Goal: Task Accomplishment & Management: Use online tool/utility

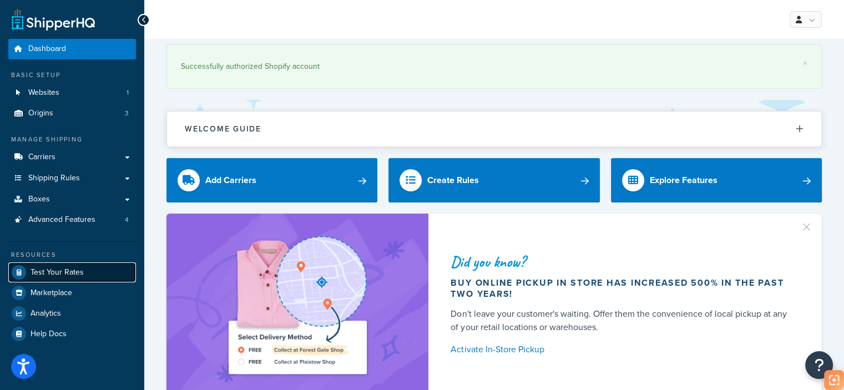
click at [67, 271] on span "Test Your Rates" at bounding box center [57, 272] width 53 height 9
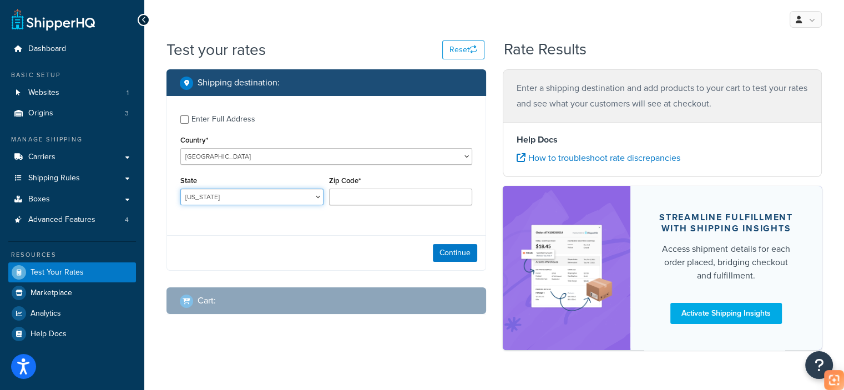
click at [247, 195] on select "[US_STATE] [US_STATE] [US_STATE] [US_STATE] [US_STATE] Armed Forces Americas Ar…" at bounding box center [251, 197] width 143 height 17
select select "CA"
click at [180, 189] on select "[US_STATE] [US_STATE] [US_STATE] [US_STATE] [US_STATE] Armed Forces Americas Ar…" at bounding box center [251, 197] width 143 height 17
click at [351, 189] on div "Zip Code*" at bounding box center [400, 189] width 143 height 32
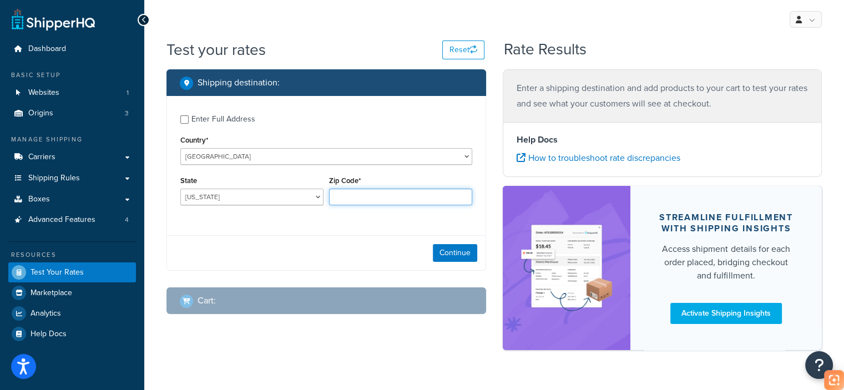
click at [351, 197] on input "Zip Code*" at bounding box center [400, 197] width 143 height 17
type input "90003"
click at [458, 244] on button "Continue" at bounding box center [455, 253] width 44 height 18
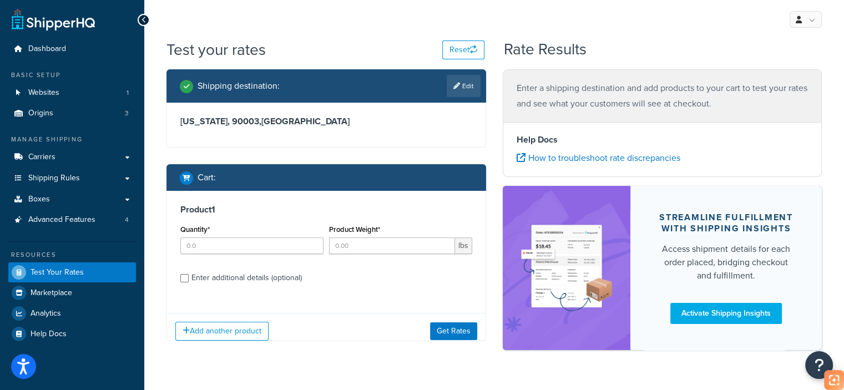
click at [459, 147] on div at bounding box center [326, 147] width 319 height 0
click at [241, 239] on input "Quantity*" at bounding box center [251, 246] width 143 height 17
type input "1"
click at [347, 254] on input "Product Weight*" at bounding box center [392, 246] width 126 height 17
type input "6.27"
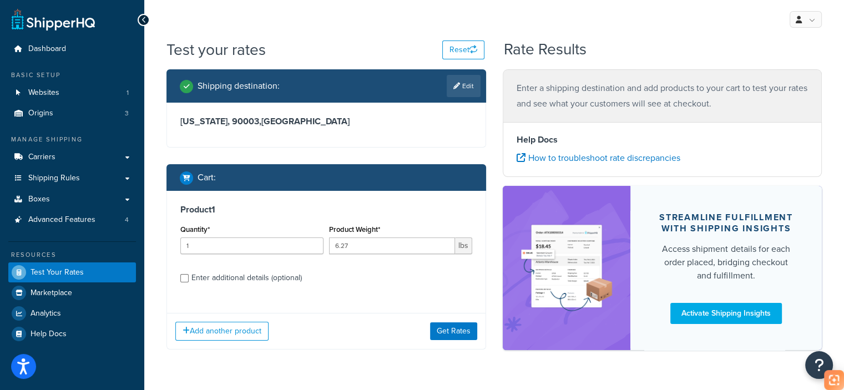
click at [291, 271] on div "Enter additional details (optional)" at bounding box center [247, 278] width 110 height 16
click at [189, 274] on input "Enter additional details (optional)" at bounding box center [184, 278] width 8 height 8
checkbox input "true"
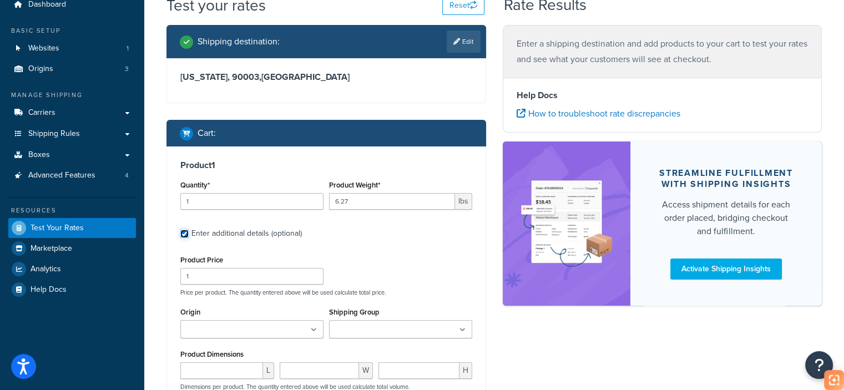
scroll to position [111, 0]
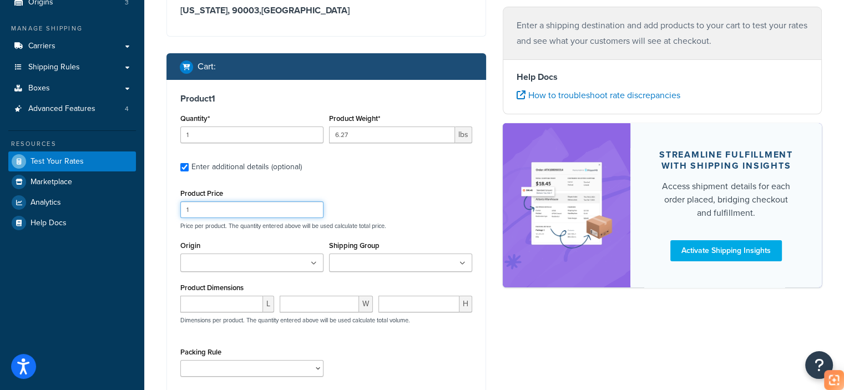
click at [212, 205] on input "1" at bounding box center [251, 210] width 143 height 17
click at [210, 299] on input "number" at bounding box center [221, 304] width 83 height 17
paste input "18.5"
type input "18.5"
click at [326, 304] on input "number" at bounding box center [320, 304] width 80 height 17
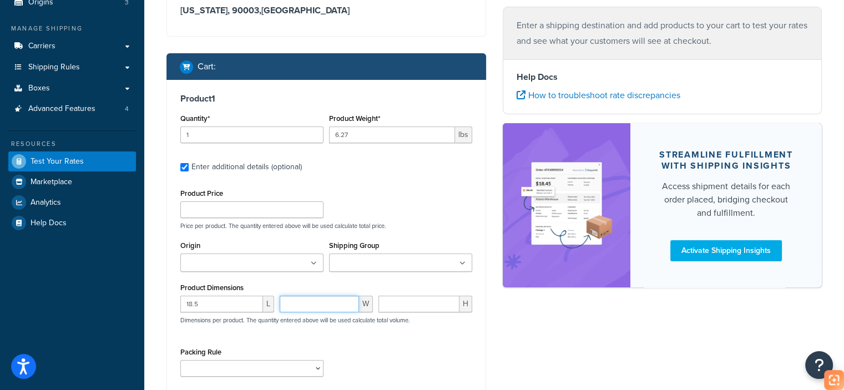
paste input "12.6"
type input "12.6"
click at [416, 297] on input "number" at bounding box center [419, 304] width 81 height 17
paste input "7.9"
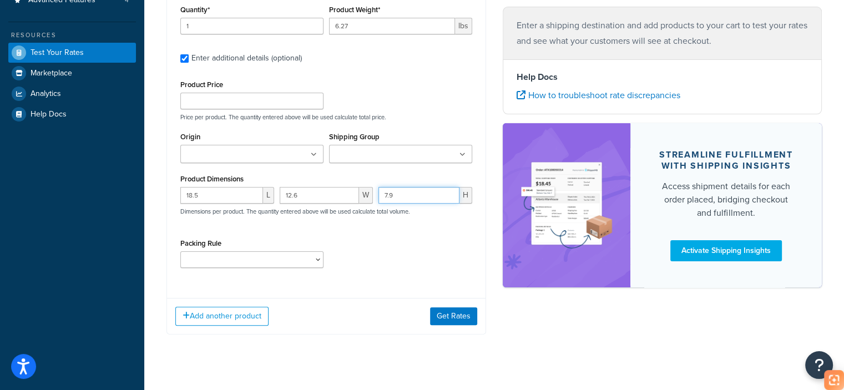
scroll to position [222, 0]
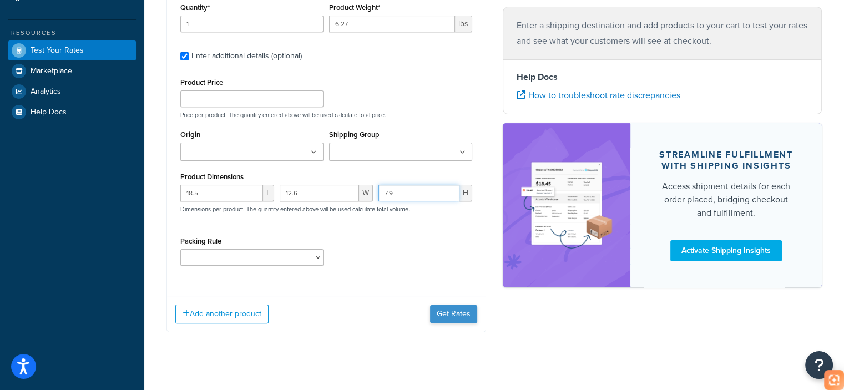
type input "7.9"
click at [462, 314] on button "Get Rates" at bounding box center [453, 314] width 47 height 18
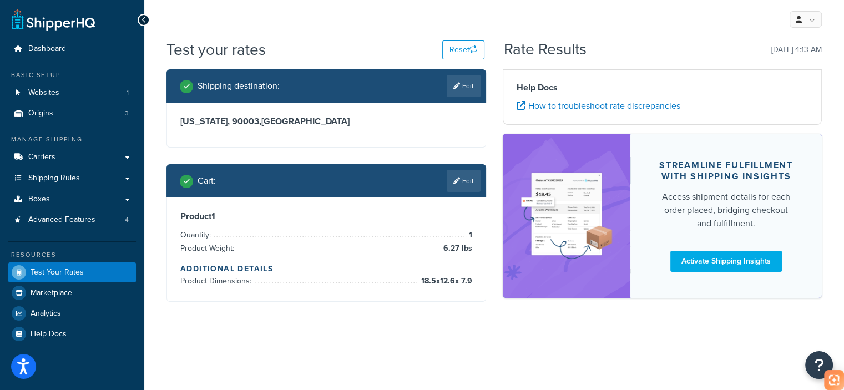
scroll to position [0, 0]
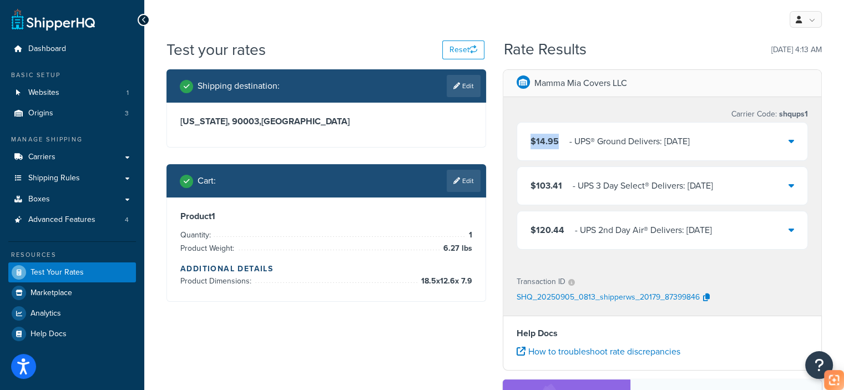
drag, startPoint x: 559, startPoint y: 144, endPoint x: 515, endPoint y: 138, distance: 44.2
click at [517, 137] on div "$14.95 ‌‌‍‍ - UPS® Ground Delivers: [DATE]" at bounding box center [662, 142] width 291 height 38
copy span "$14.95"
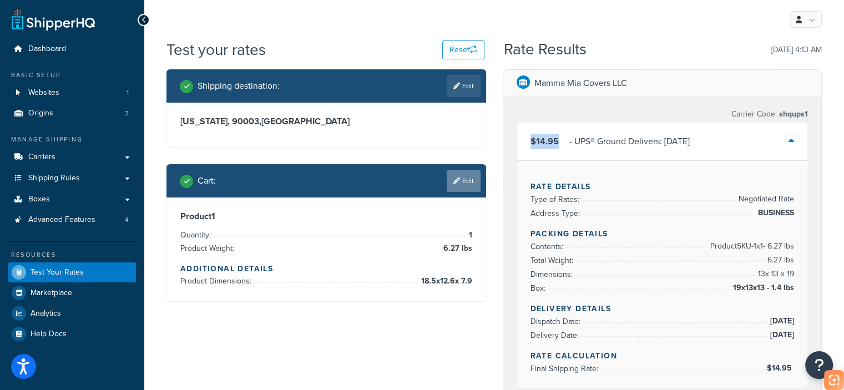
click at [474, 178] on link "Edit" at bounding box center [464, 181] width 34 height 22
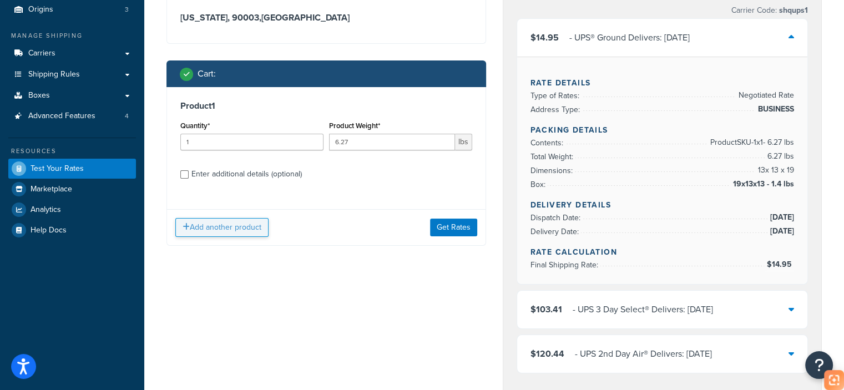
scroll to position [111, 0]
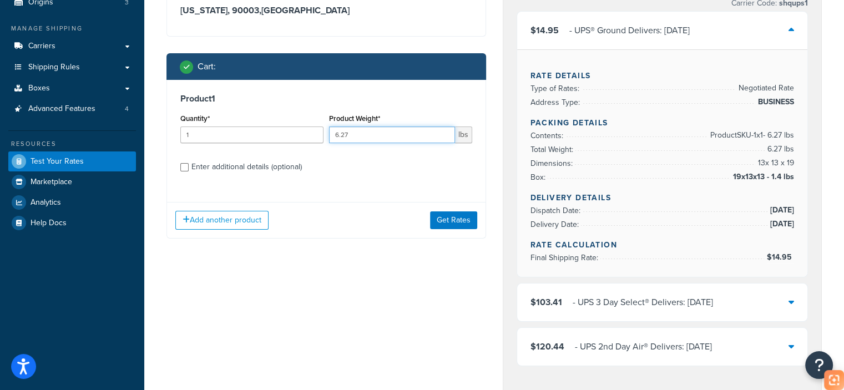
drag, startPoint x: 338, startPoint y: 135, endPoint x: 329, endPoint y: 135, distance: 9.5
click at [329, 135] on input "6.27" at bounding box center [392, 135] width 126 height 17
drag, startPoint x: 349, startPoint y: 137, endPoint x: 340, endPoint y: 137, distance: 8.9
click at [340, 137] on input "5.27" at bounding box center [392, 135] width 126 height 17
type input "5.5"
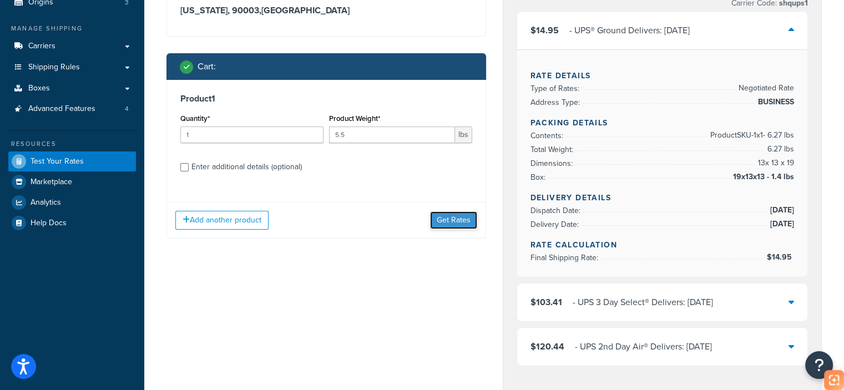
click at [451, 220] on button "Get Rates" at bounding box center [453, 221] width 47 height 18
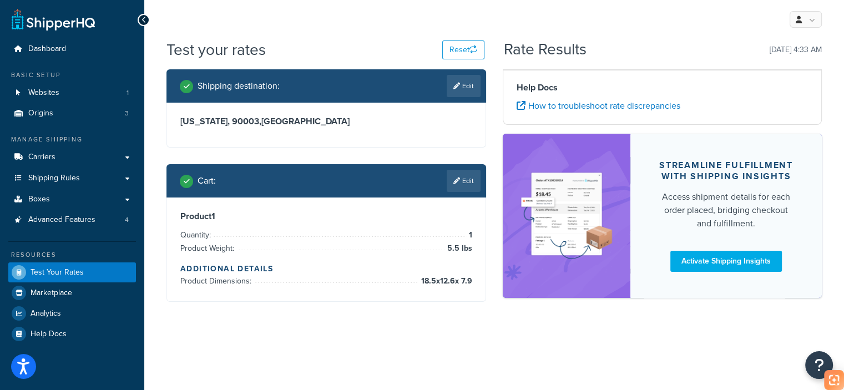
scroll to position [0, 0]
